Goal: Task Accomplishment & Management: Manage account settings

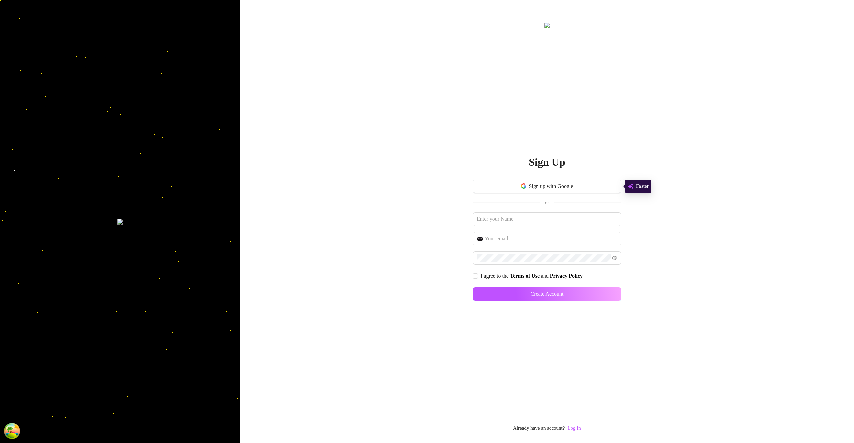
drag, startPoint x: 577, startPoint y: 427, endPoint x: 575, endPoint y: 421, distance: 6.6
click at [577, 427] on link "Log In" at bounding box center [573, 427] width 13 height 5
click at [570, 428] on link "Log In" at bounding box center [573, 427] width 13 height 5
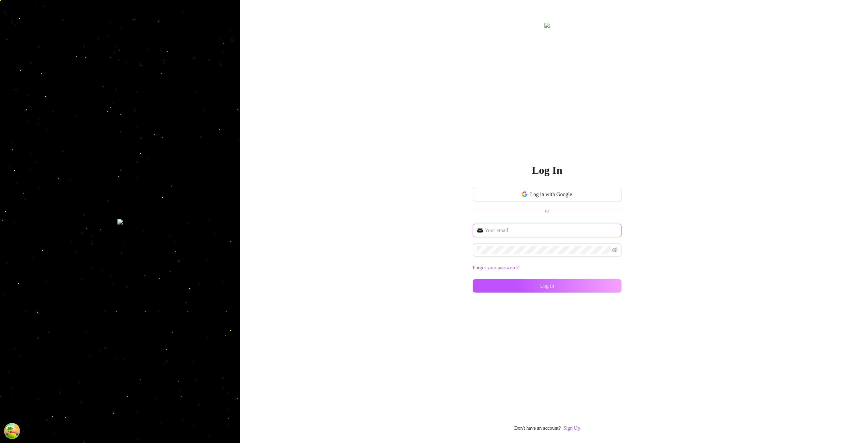
click at [539, 233] on input "text" at bounding box center [551, 230] width 133 height 8
type input "[EMAIL_ADDRESS][DOMAIN_NAME]"
click at [599, 288] on button "Log in" at bounding box center [547, 285] width 149 height 13
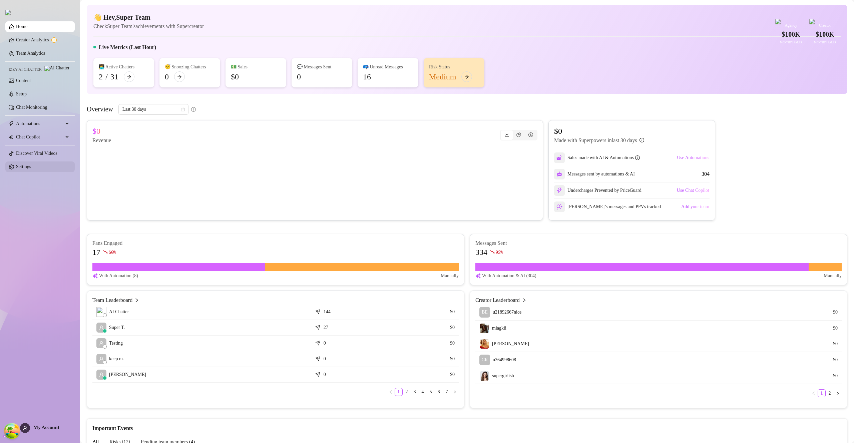
click at [31, 169] on link "Settings" at bounding box center [23, 166] width 15 height 5
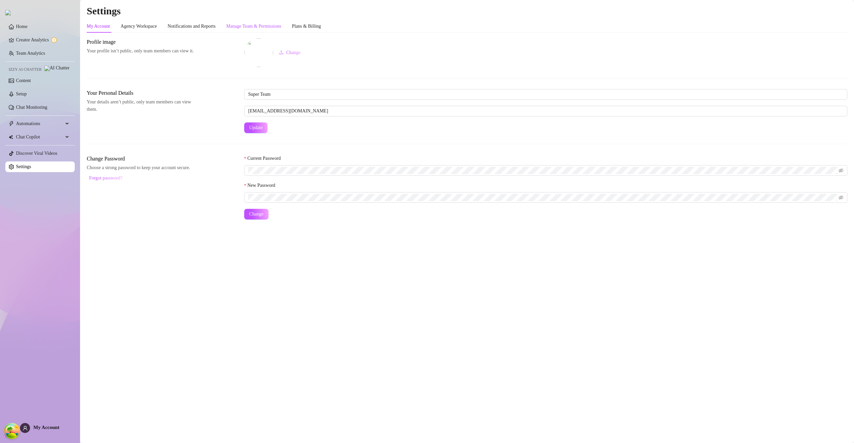
click at [262, 28] on div "Manage Team & Permissions" at bounding box center [253, 26] width 55 height 7
click at [262, 29] on div "Manage Team & Permissions" at bounding box center [253, 26] width 55 height 7
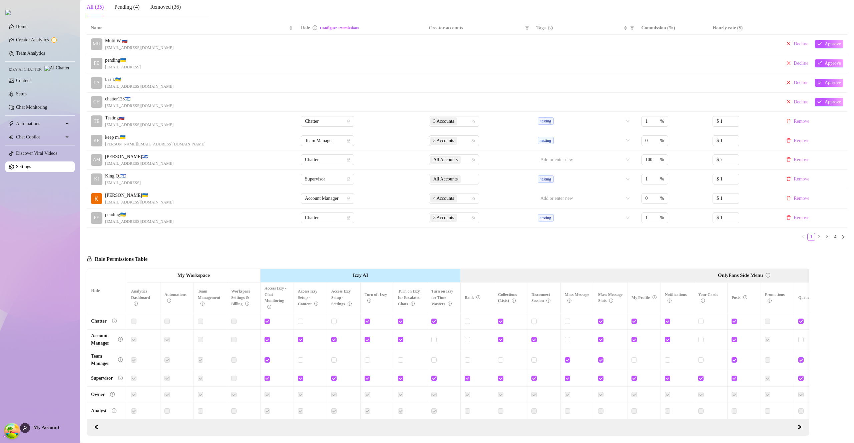
scroll to position [153, 0]
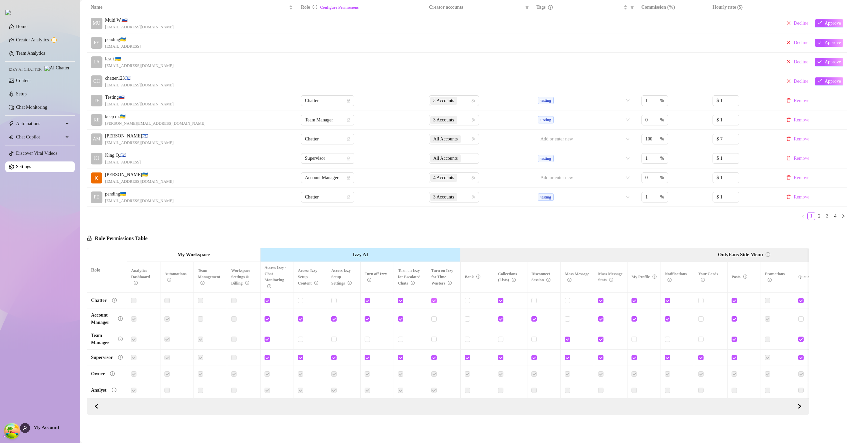
click at [435, 298] on input "checkbox" at bounding box center [433, 300] width 5 height 5
checkbox input "false"
click at [180, 236] on span "Save Permissions" at bounding box center [179, 238] width 33 height 5
click at [401, 298] on input "checkbox" at bounding box center [400, 300] width 5 height 5
checkbox input "false"
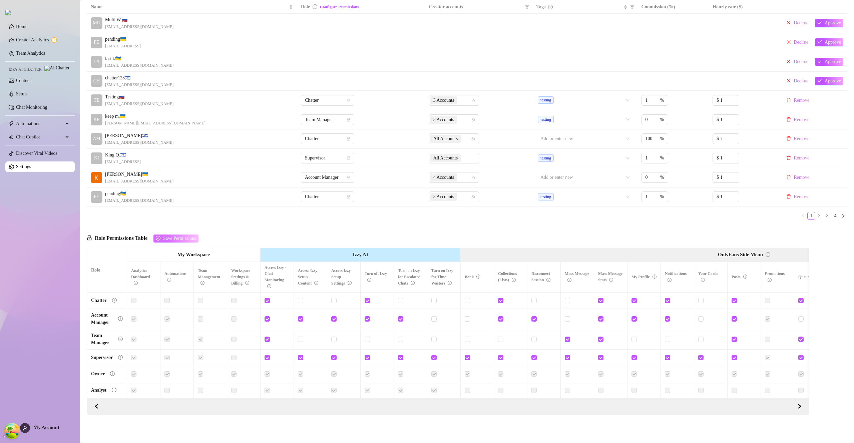
click at [188, 236] on span "Save Permissions" at bounding box center [179, 238] width 33 height 5
drag, startPoint x: 398, startPoint y: 266, endPoint x: 412, endPoint y: 276, distance: 16.9
click at [412, 276] on span "Turn on Izzy for Escalated Chats" at bounding box center [409, 276] width 22 height 17
copy span "Turn on Izzy for Escalated Chats"
drag, startPoint x: 431, startPoint y: 265, endPoint x: 449, endPoint y: 279, distance: 22.8
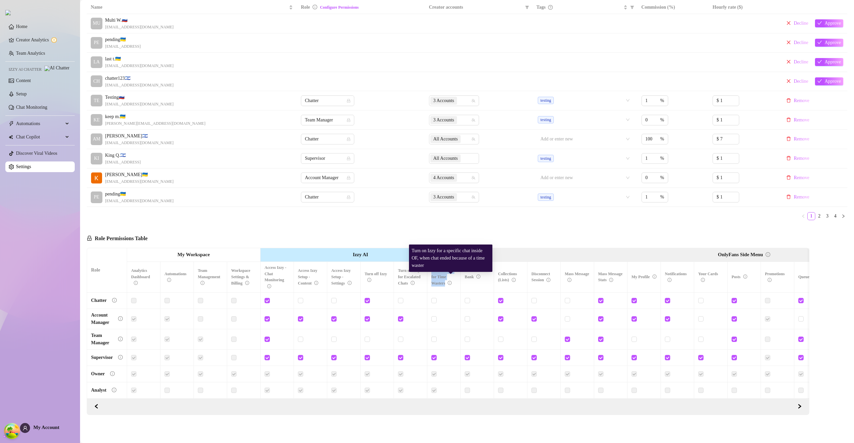
click at [449, 279] on th "Turn on Izzy for Time Wasters" at bounding box center [443, 277] width 33 height 31
copy span "Turn on Izzy for Time Wasters"
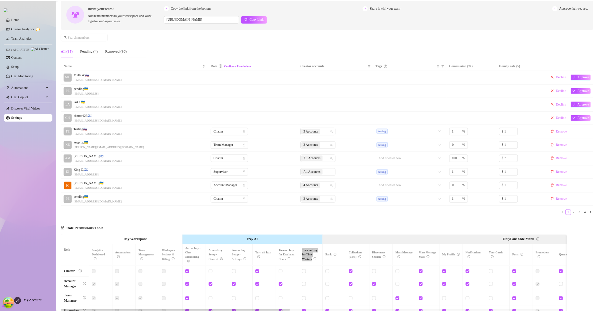
scroll to position [0, 0]
